Goal: Task Accomplishment & Management: Manage account settings

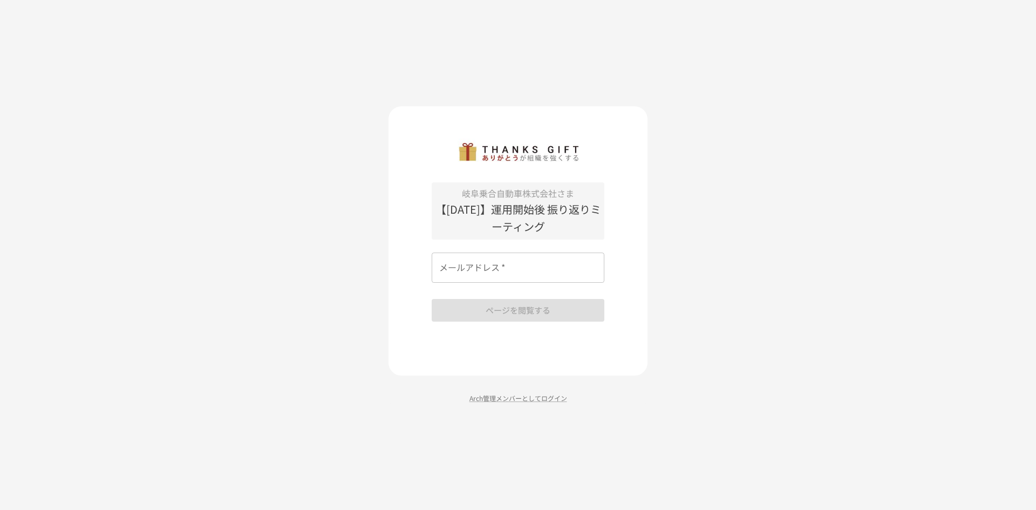
click at [487, 272] on input "メールアドレス   *" at bounding box center [518, 267] width 173 height 30
type input "**********"
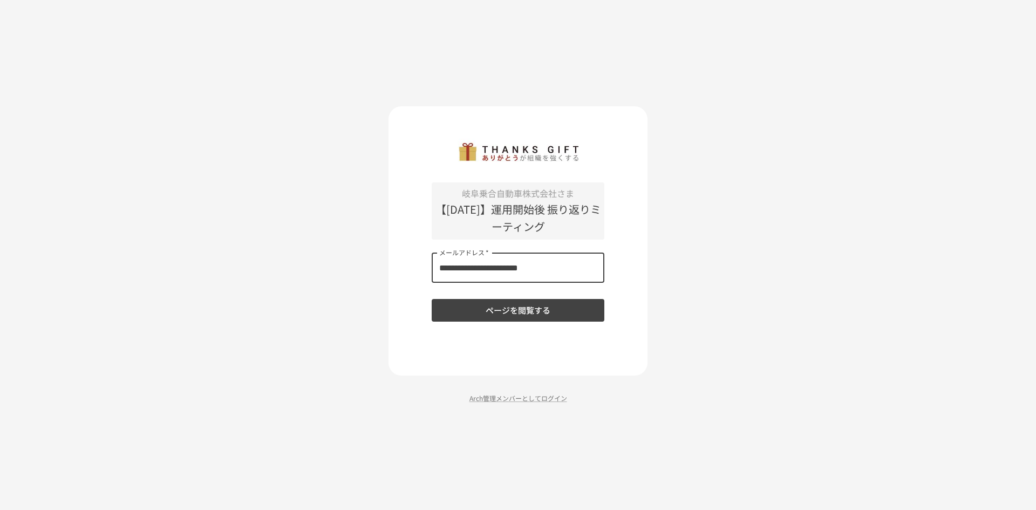
click at [502, 315] on button "ページを閲覧する" at bounding box center [518, 310] width 173 height 23
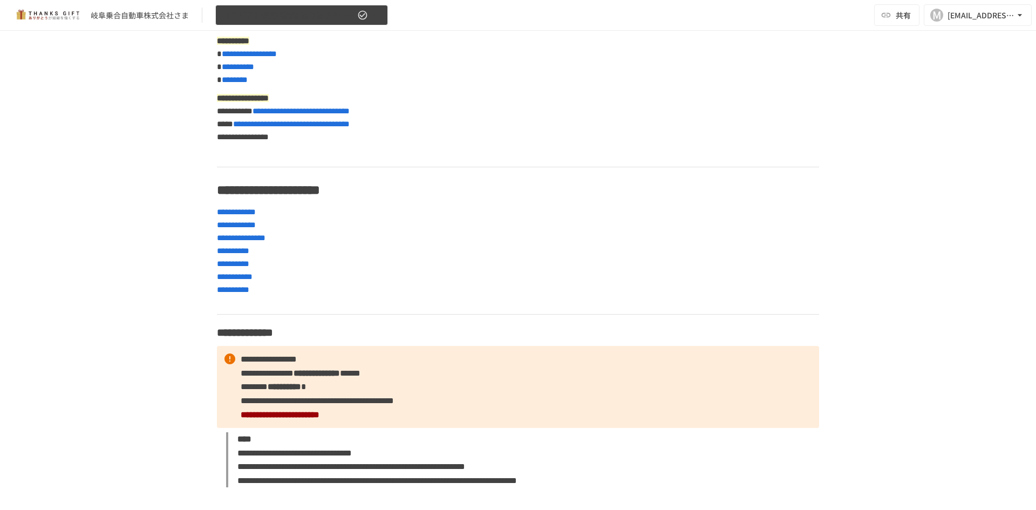
scroll to position [216, 0]
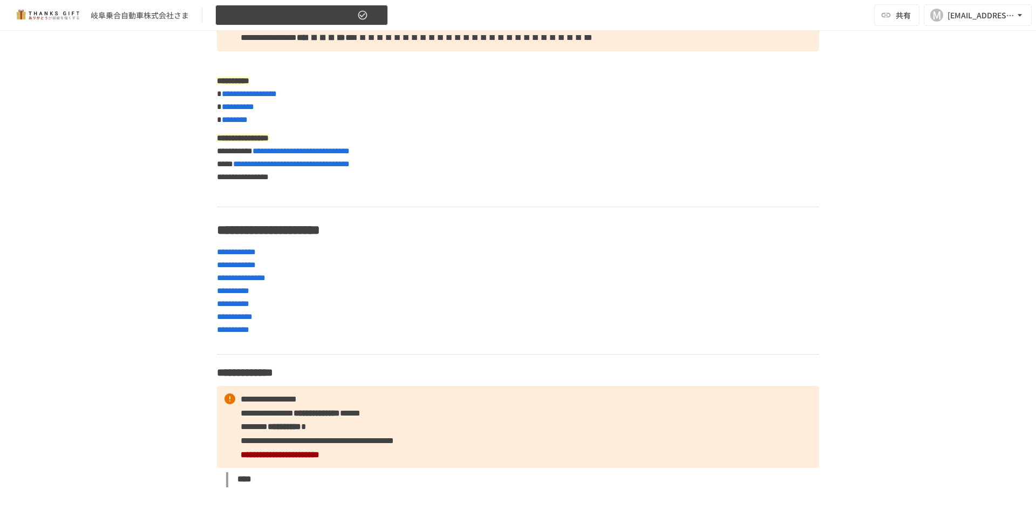
click at [372, 13] on icon "button" at bounding box center [375, 15] width 11 height 11
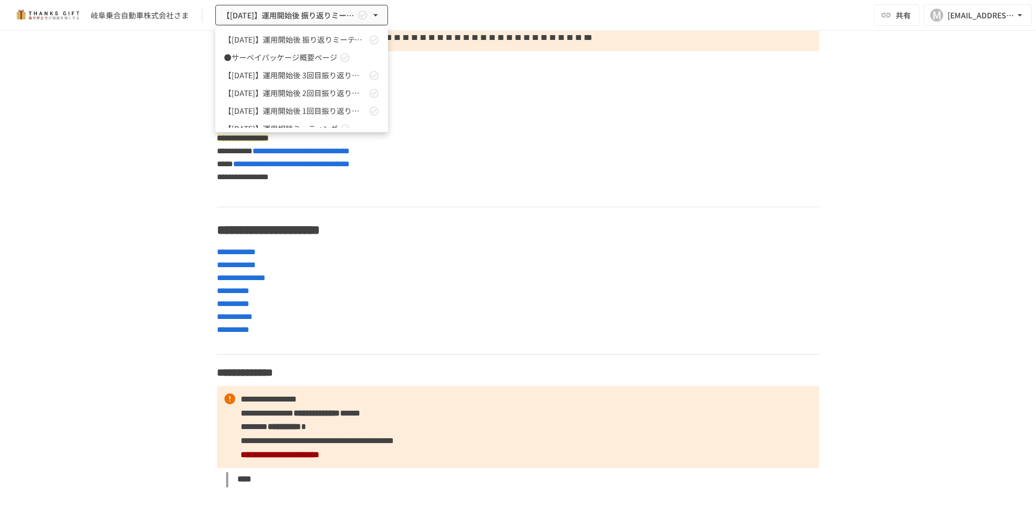
click at [504, 105] on div at bounding box center [518, 255] width 1036 height 510
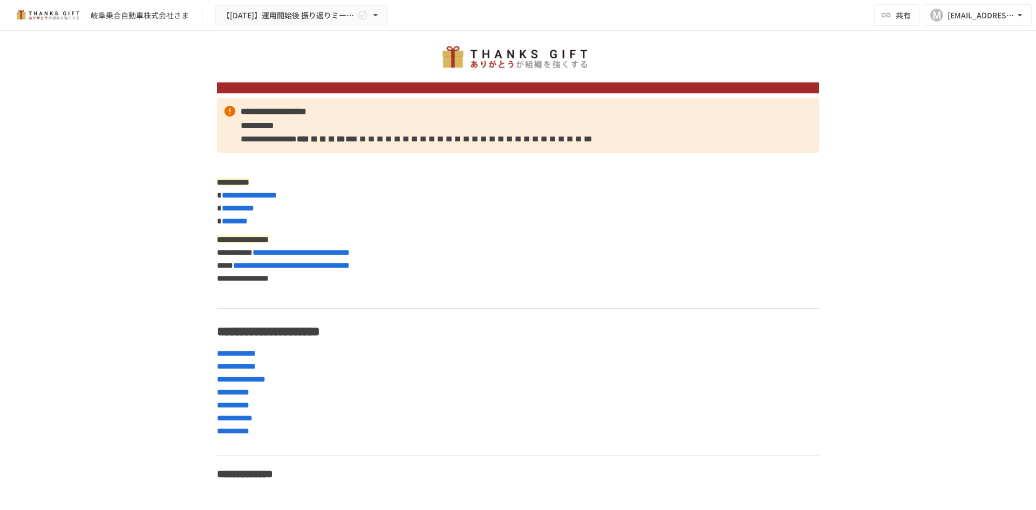
scroll to position [0, 0]
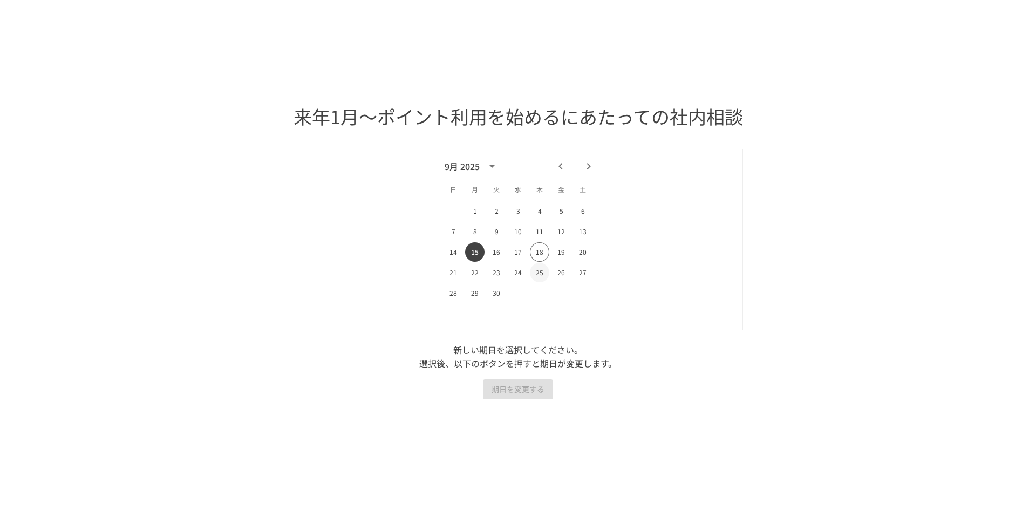
click at [539, 276] on button "25" at bounding box center [539, 272] width 19 height 19
click at [520, 386] on button "期日を変更する" at bounding box center [518, 389] width 70 height 20
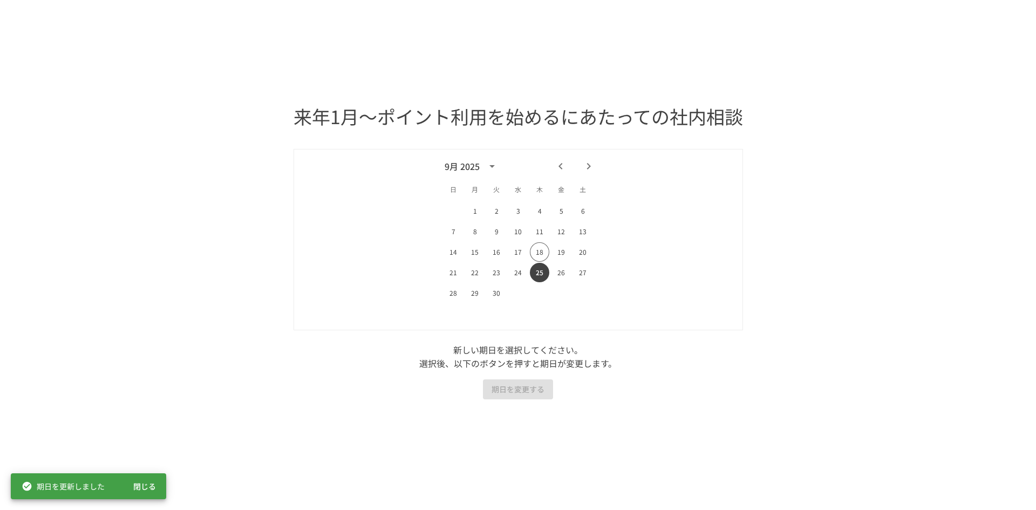
click at [142, 491] on button "閉じる" at bounding box center [144, 486] width 35 height 20
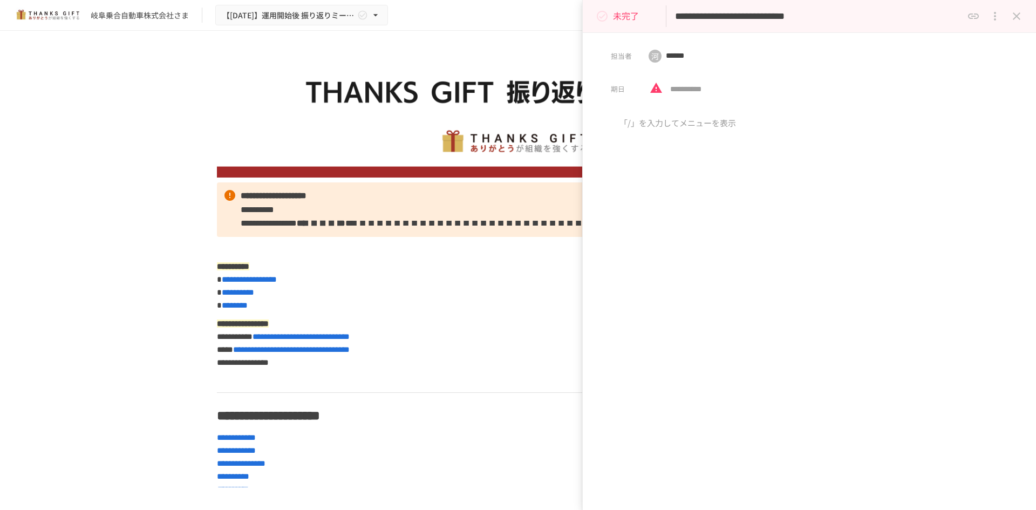
scroll to position [54, 0]
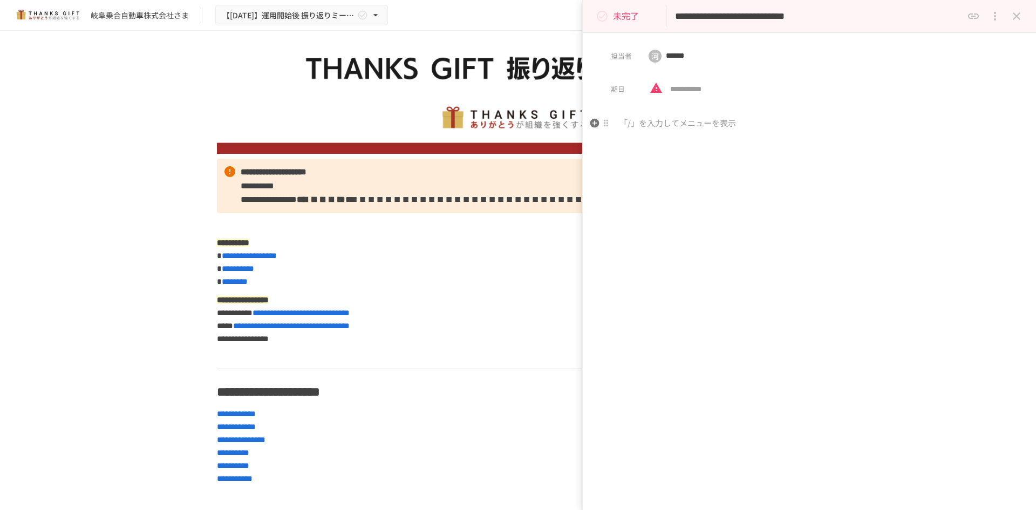
click at [629, 126] on p at bounding box center [809, 124] width 397 height 14
click at [619, 15] on p "未完了" at bounding box center [626, 16] width 26 height 14
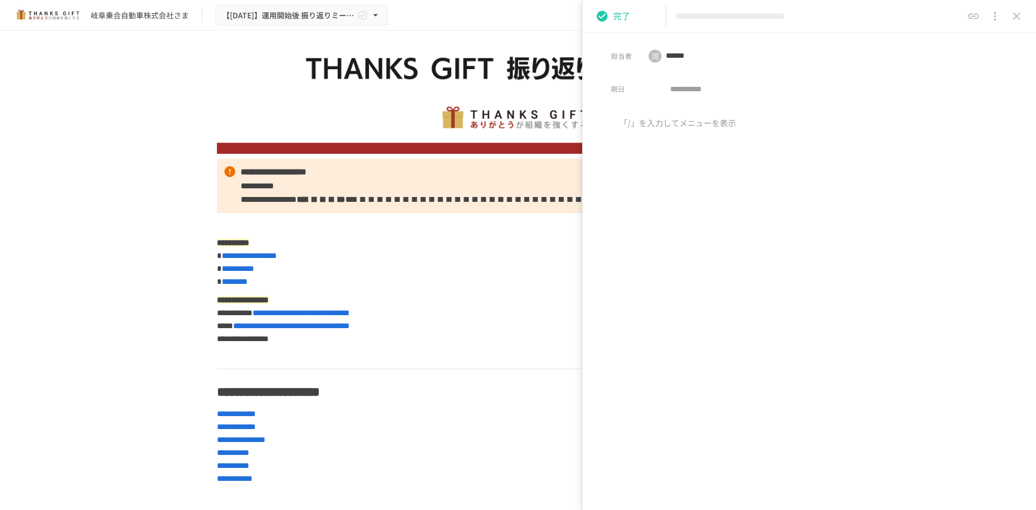
click at [608, 16] on icon "status" at bounding box center [602, 16] width 13 height 13
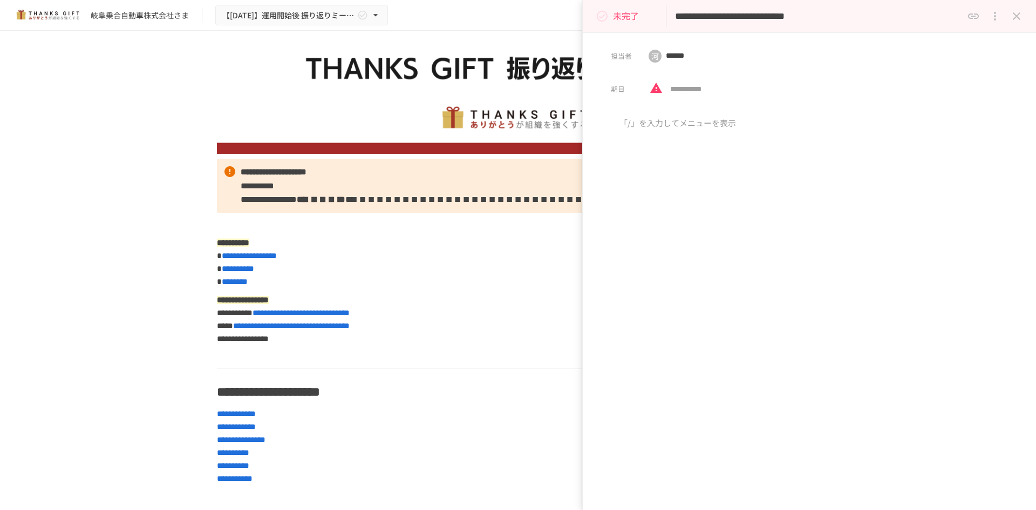
click at [605, 17] on icon "status" at bounding box center [602, 16] width 13 height 13
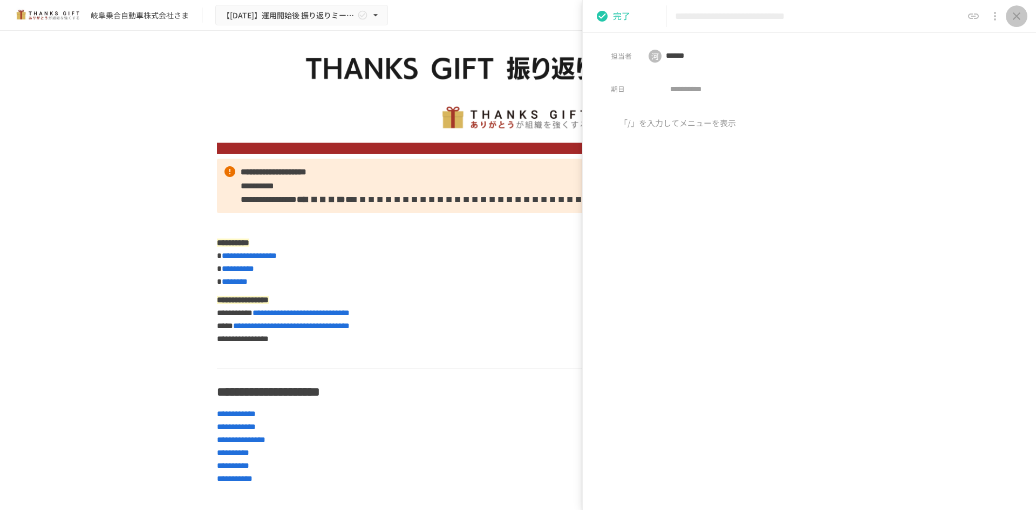
click at [1012, 11] on icon "close drawer" at bounding box center [1016, 16] width 13 height 13
